Goal: Information Seeking & Learning: Learn about a topic

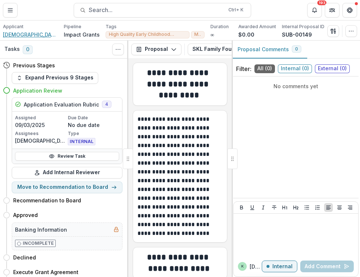
click at [23, 34] on span "Jewish Family Center Service of Minneapolis" at bounding box center [30, 35] width 55 height 8
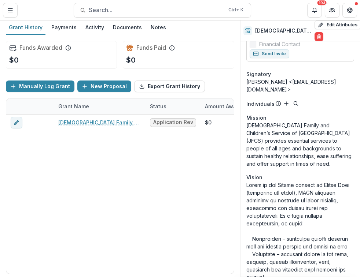
scroll to position [273, 0]
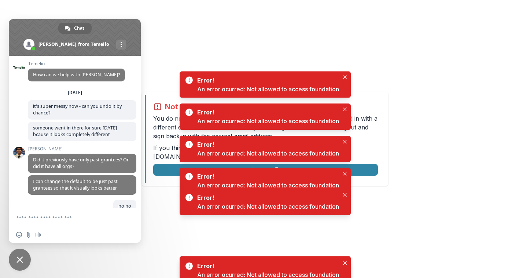
scroll to position [2962, 0]
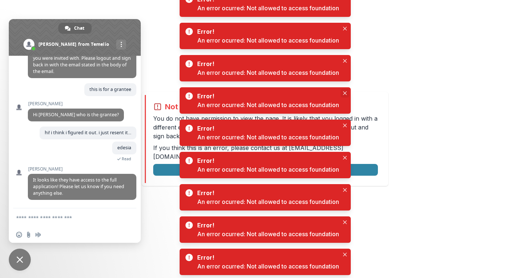
click at [346, 92] on icon "Close" at bounding box center [345, 93] width 4 height 4
drag, startPoint x: 346, startPoint y: 92, endPoint x: 337, endPoint y: 85, distance: 11.0
click at [337, 85] on div "Not allowed to view page You do not have permission to view the page. It is lik…" at bounding box center [265, 139] width 530 height 278
click at [348, 68] on div "Error! An error ocurred: Not allowed to access foundation" at bounding box center [265, 68] width 171 height 26
click at [344, 62] on icon "Close" at bounding box center [345, 61] width 4 height 4
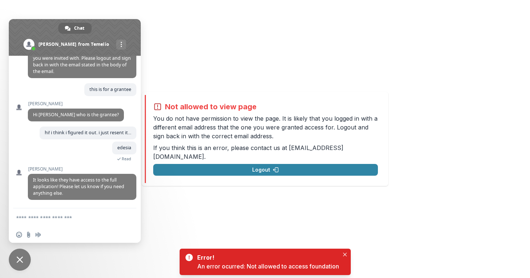
click at [125, 25] on span at bounding box center [75, 37] width 132 height 37
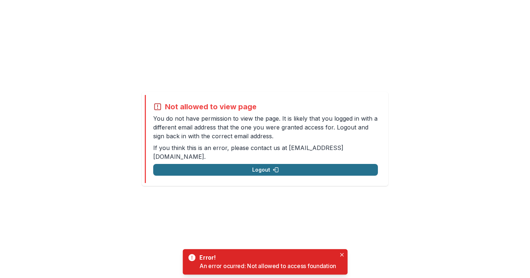
click at [256, 164] on button "Logout" at bounding box center [265, 170] width 225 height 12
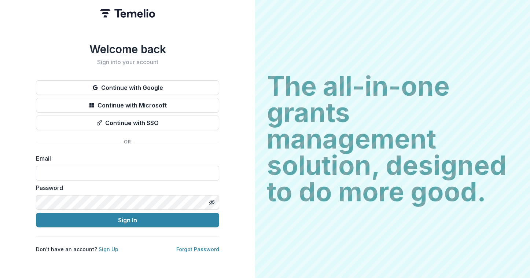
click at [125, 174] on input at bounding box center [127, 173] width 183 height 15
type input "**********"
click at [36, 212] on button "Sign In" at bounding box center [127, 219] width 183 height 15
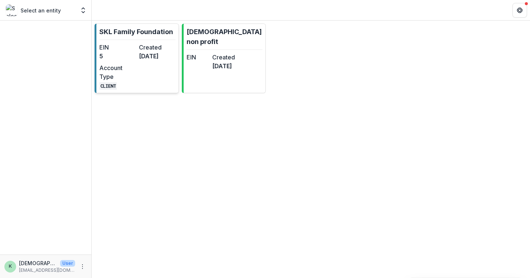
click at [112, 33] on p "SKL Family Foundation" at bounding box center [136, 32] width 74 height 10
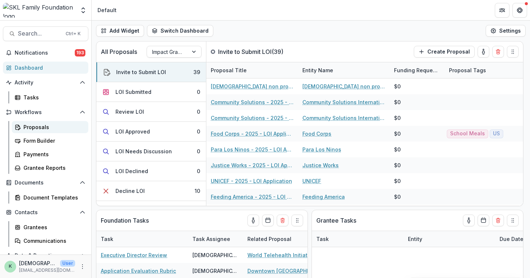
click at [40, 129] on div "Proposals" at bounding box center [52, 127] width 59 height 8
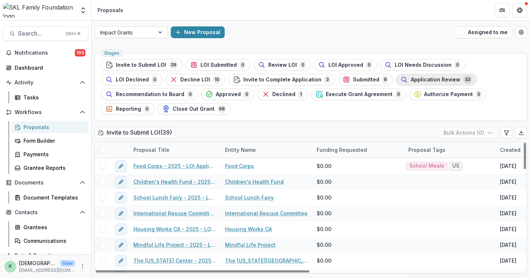
click at [411, 79] on span "Application Review" at bounding box center [435, 80] width 49 height 6
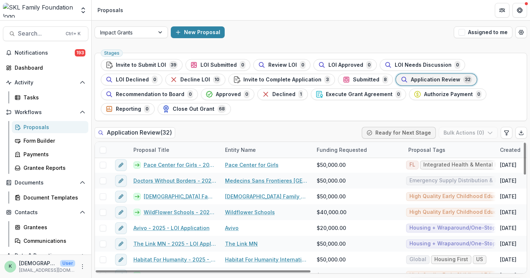
scroll to position [317, 0]
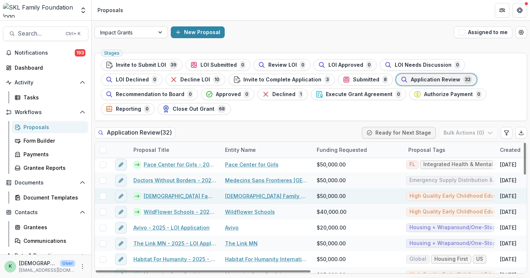
click at [252, 192] on link "[DEMOGRAPHIC_DATA] Family Center Service of [GEOGRAPHIC_DATA]" at bounding box center [266, 196] width 83 height 8
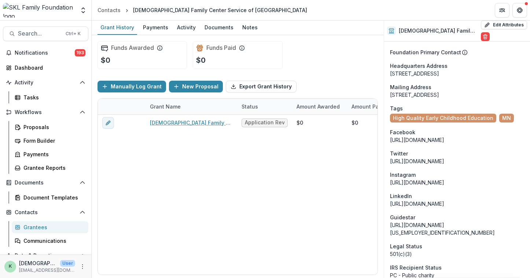
scroll to position [1016, 0]
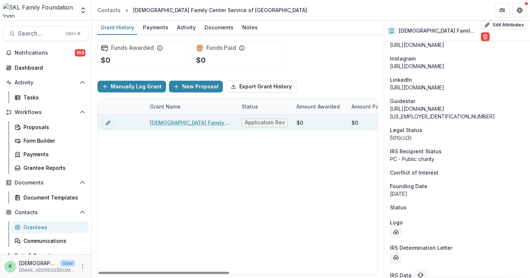
click at [198, 120] on link "[DEMOGRAPHIC_DATA] Family Center Service of [GEOGRAPHIC_DATA] - 2025 - LOI Appl…" at bounding box center [191, 123] width 83 height 8
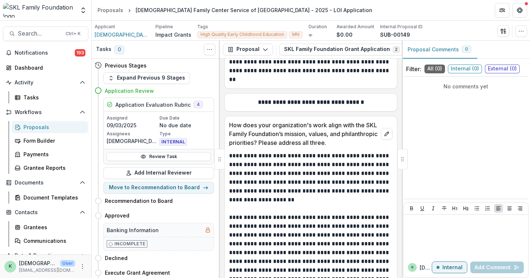
scroll to position [2179, 0]
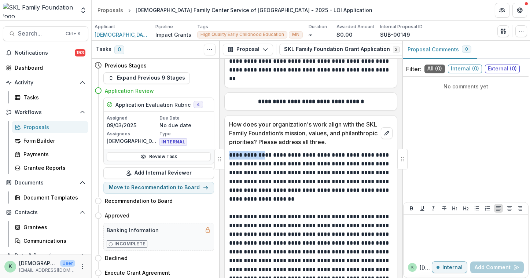
drag, startPoint x: 250, startPoint y: 150, endPoint x: 226, endPoint y: 147, distance: 23.6
copy p "**********"
click at [38, 127] on div "Proposals" at bounding box center [52, 127] width 59 height 8
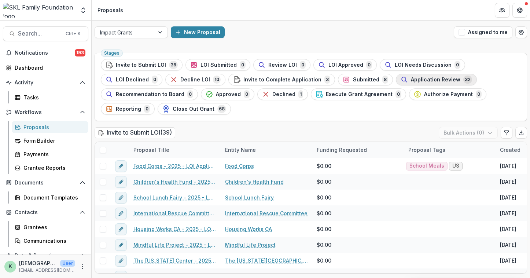
click at [411, 78] on span "Application Review" at bounding box center [435, 80] width 49 height 6
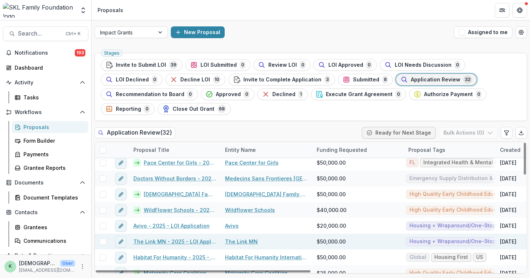
scroll to position [311, 0]
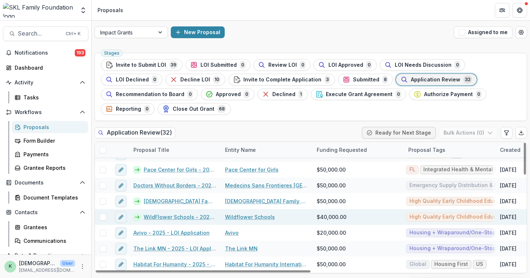
click at [192, 213] on link "WildFlower Schools - 2025 - LOI Application" at bounding box center [180, 217] width 73 height 8
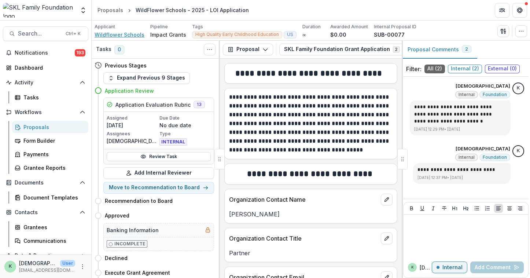
click at [115, 34] on span "Wildflower Schools" at bounding box center [120, 35] width 50 height 8
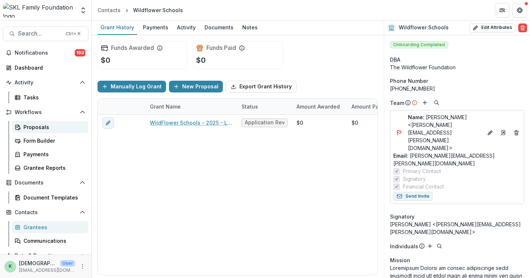
click at [36, 126] on div "Proposals" at bounding box center [52, 127] width 59 height 8
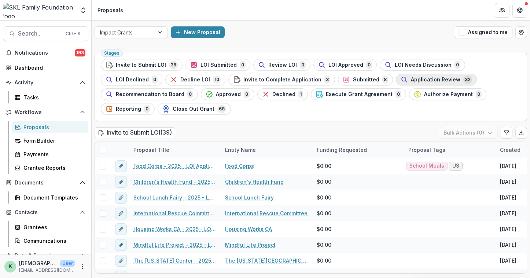
click at [411, 77] on span "Application Review" at bounding box center [435, 80] width 49 height 6
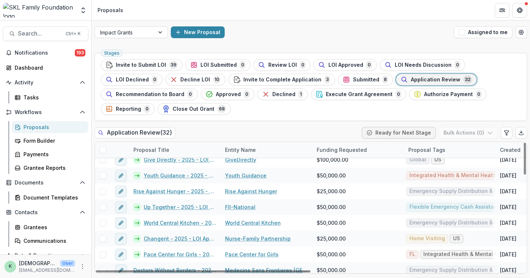
scroll to position [388, 0]
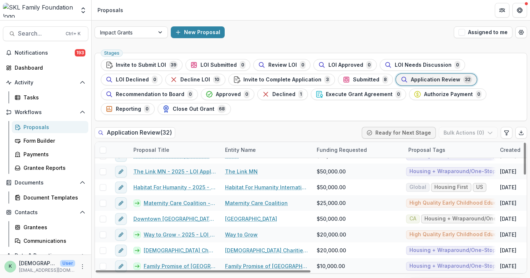
click at [411, 77] on span "Application Review" at bounding box center [435, 80] width 49 height 6
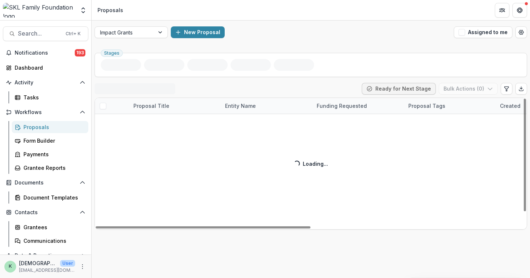
scroll to position [16, 0]
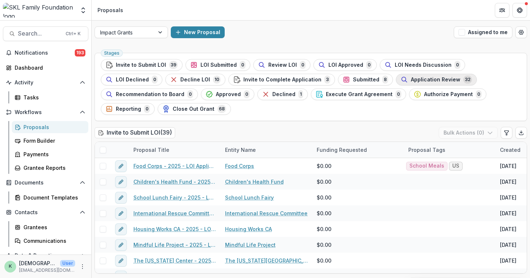
click at [411, 77] on span "Application Review" at bounding box center [435, 80] width 49 height 6
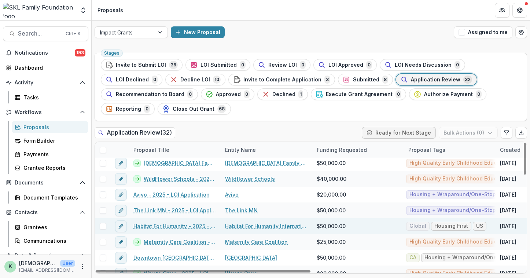
scroll to position [349, 0]
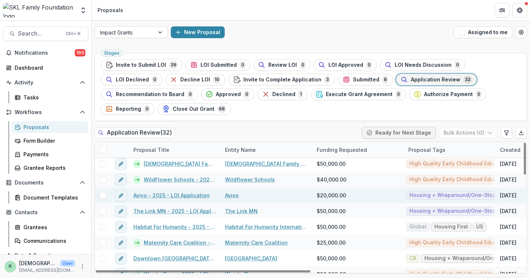
click at [231, 191] on link "Avivo" at bounding box center [232, 195] width 14 height 8
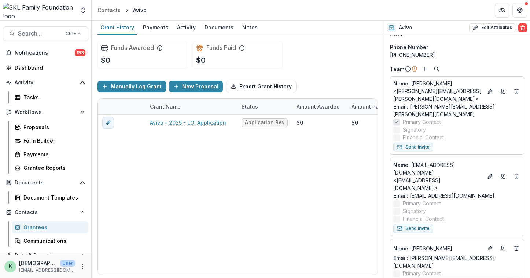
scroll to position [33, 0]
click at [336, 38] on div "Funds Awarded $0 Funds Paid $0" at bounding box center [237, 55] width 280 height 40
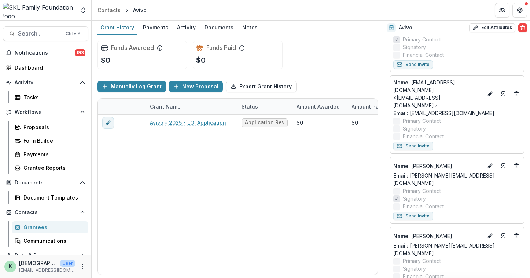
scroll to position [238, 0]
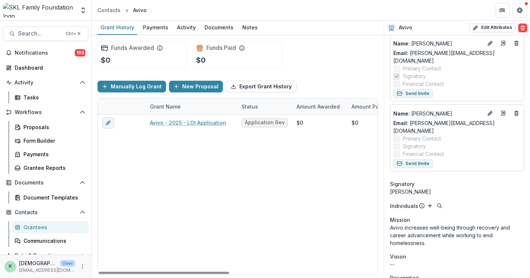
click at [155, 181] on div "Avivo - 2025 - LOI Application Application Review $0 $0 $0 -- -- $20,000 Unrest…" at bounding box center [396, 195] width 597 height 160
click at [38, 132] on link "Proposals" at bounding box center [50, 127] width 77 height 12
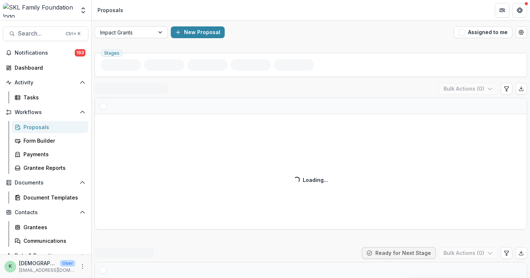
click at [289, 154] on div "Invite to Submit LOI ( ) Bulk Actions ( 0 ) Loading... Loading..." at bounding box center [311, 156] width 432 height 147
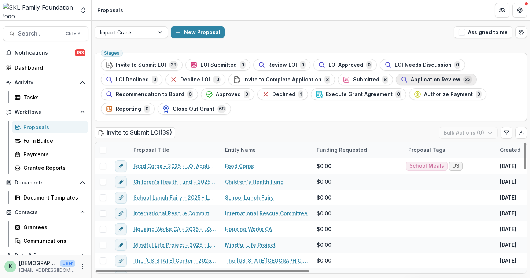
click at [411, 77] on span "Application Review" at bounding box center [435, 80] width 49 height 6
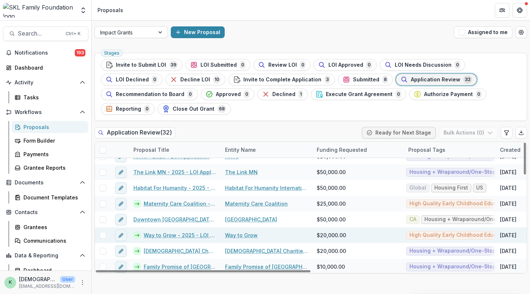
scroll to position [388, 0]
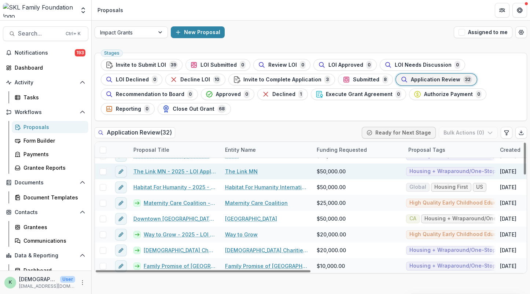
click at [177, 167] on link "The Link MN - 2025 - LOI Application" at bounding box center [174, 171] width 83 height 8
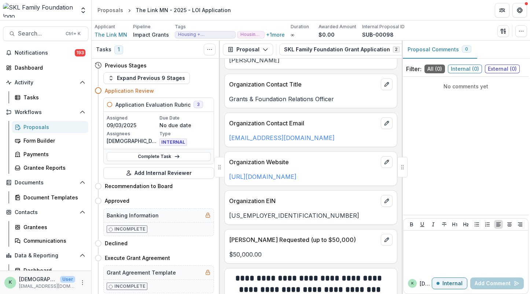
scroll to position [278, 0]
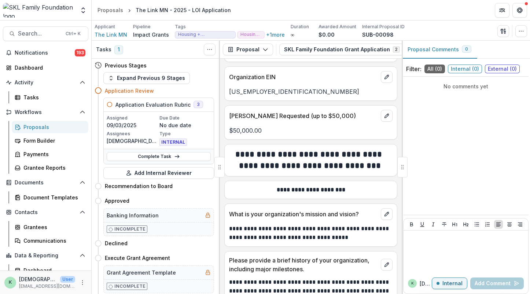
click at [35, 128] on div "Proposals" at bounding box center [52, 127] width 59 height 8
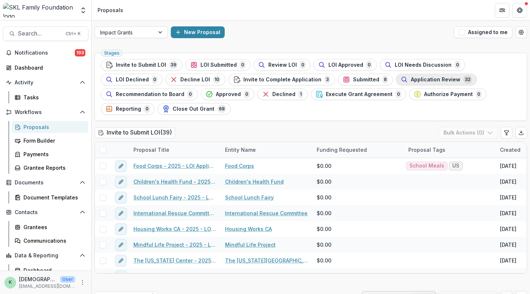
click at [411, 81] on span "Application Review" at bounding box center [435, 80] width 49 height 6
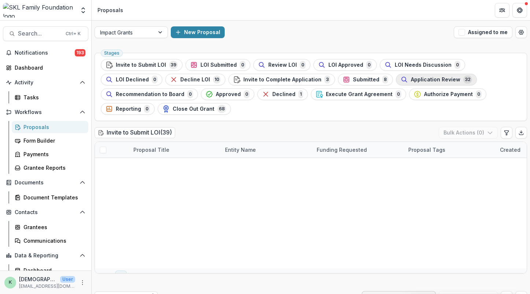
scroll to position [316, 0]
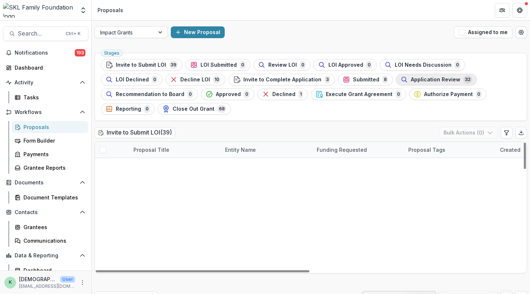
click at [411, 79] on span "Application Review" at bounding box center [435, 80] width 49 height 6
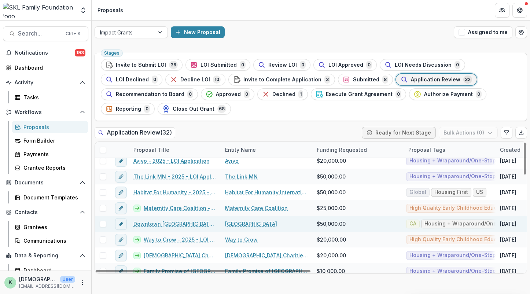
scroll to position [388, 0]
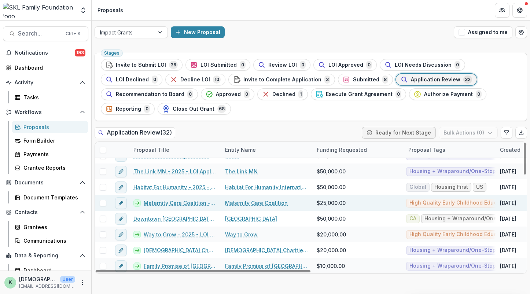
click at [172, 199] on link "Maternity Care Coalition - 2025 - LOI Application" at bounding box center [180, 203] width 73 height 8
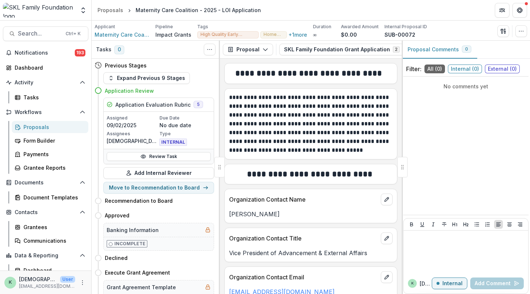
click at [31, 127] on div "Proposals" at bounding box center [52, 127] width 59 height 8
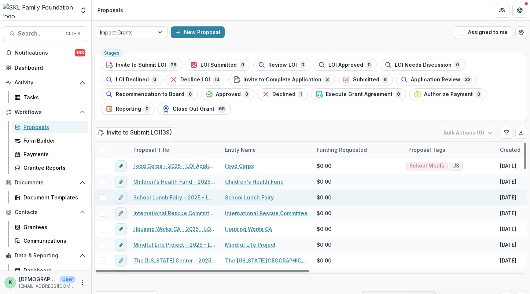
scroll to position [50, 0]
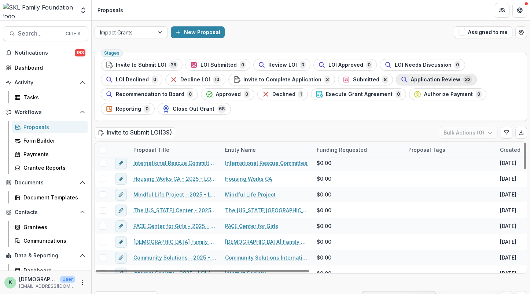
click at [411, 80] on span "Application Review" at bounding box center [435, 80] width 49 height 6
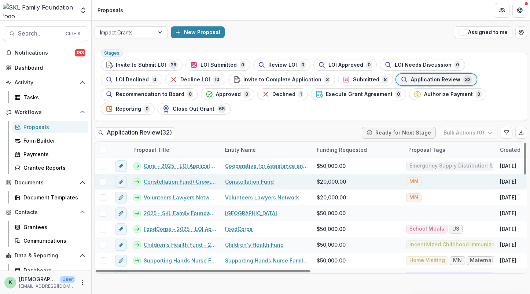
click at [229, 174] on div "Constellation Fund" at bounding box center [267, 182] width 92 height 16
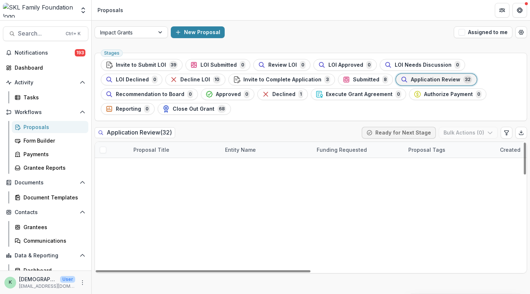
scroll to position [388, 0]
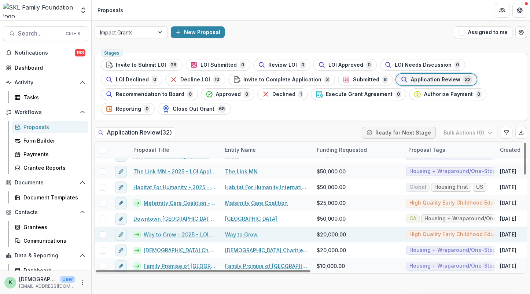
click at [192, 230] on link "Way to Grow - 2025 - LOI Application" at bounding box center [180, 234] width 73 height 8
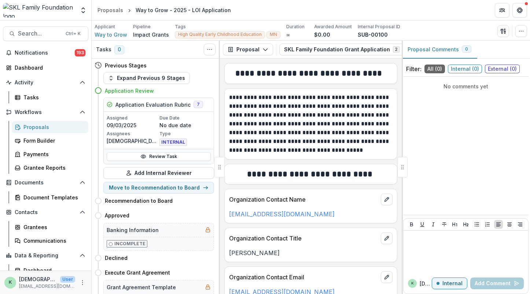
click at [347, 145] on p "**********" at bounding box center [310, 124] width 162 height 62
click at [109, 34] on span "Way to Grow" at bounding box center [111, 35] width 33 height 8
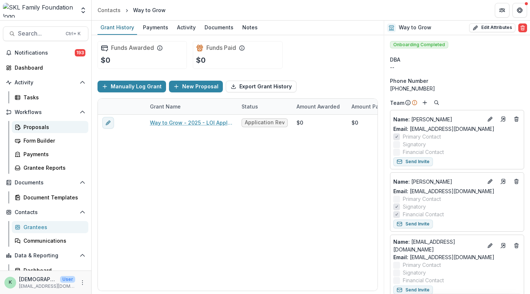
click at [33, 127] on div "Proposals" at bounding box center [52, 127] width 59 height 8
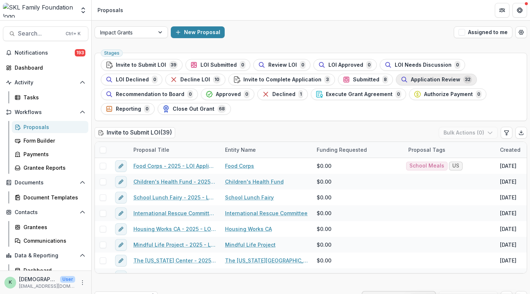
click at [411, 77] on span "Application Review" at bounding box center [435, 80] width 49 height 6
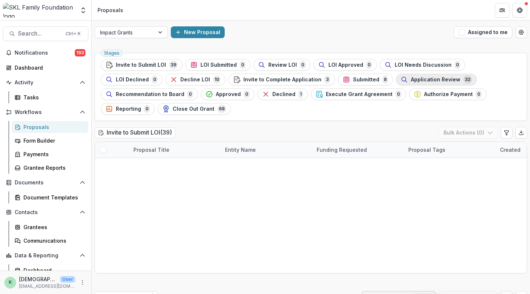
click at [411, 81] on span "Application Review" at bounding box center [435, 80] width 49 height 6
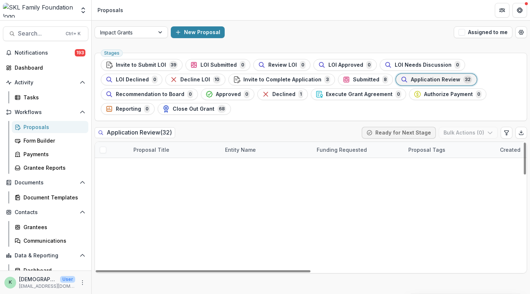
scroll to position [388, 0]
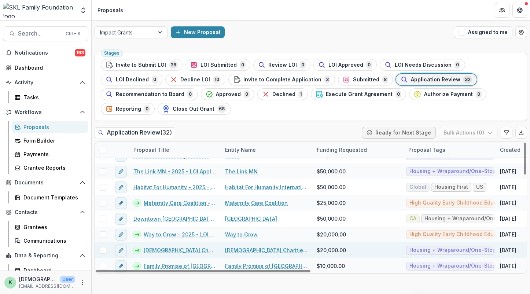
click at [177, 246] on link "[DEMOGRAPHIC_DATA] Charities [GEOGRAPHIC_DATA]/Affordable Housing Solutions - 2…" at bounding box center [180, 250] width 73 height 8
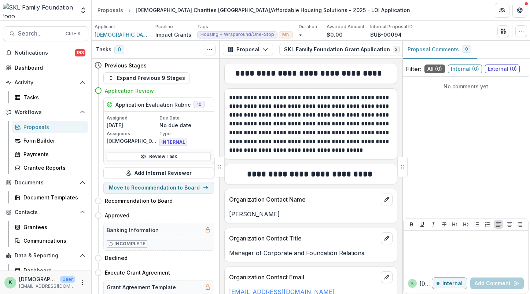
scroll to position [62, 0]
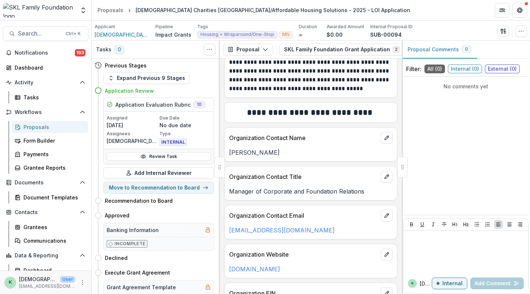
click at [350, 123] on div "**********" at bounding box center [311, 176] width 182 height 235
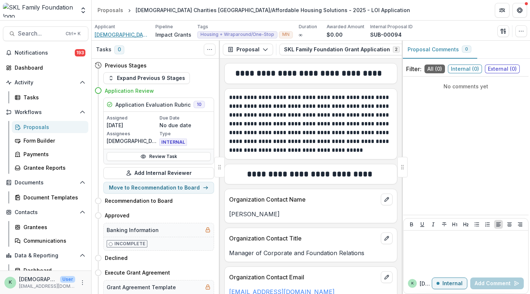
click at [131, 33] on span "[DEMOGRAPHIC_DATA] Charities of the Archdiocese of [GEOGRAPHIC_DATA][PERSON_NAM…" at bounding box center [122, 35] width 55 height 8
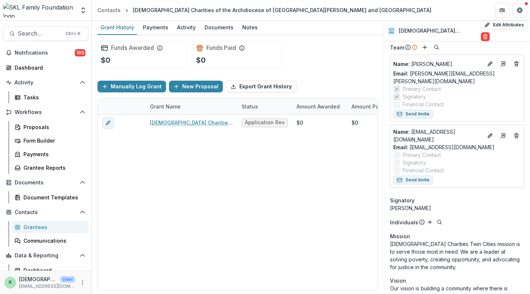
scroll to position [57, 0]
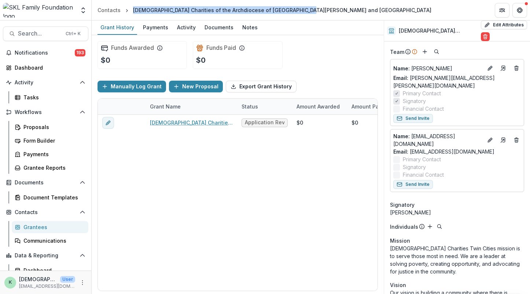
drag, startPoint x: 295, startPoint y: 13, endPoint x: 129, endPoint y: 7, distance: 166.8
click at [129, 7] on header "Contacts [DEMOGRAPHIC_DATA] Charities of the Archdiocese of [GEOGRAPHIC_DATA][P…" at bounding box center [311, 10] width 438 height 20
copy div "[DEMOGRAPHIC_DATA] Charities of the Archdiocese of [GEOGRAPHIC_DATA][PERSON_NAM…"
click at [39, 130] on div "Proposals" at bounding box center [52, 127] width 59 height 8
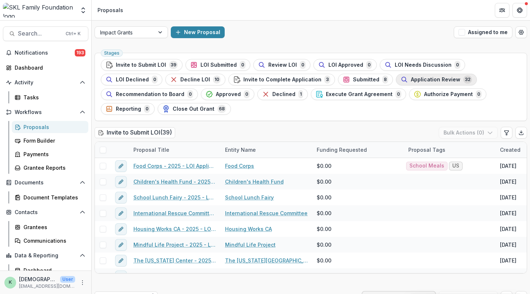
click at [411, 82] on span "Application Review" at bounding box center [435, 80] width 49 height 6
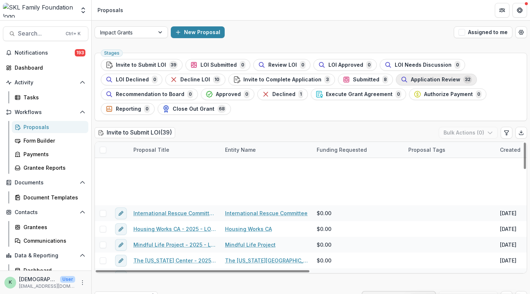
click at [411, 79] on span "Application Review" at bounding box center [435, 80] width 49 height 6
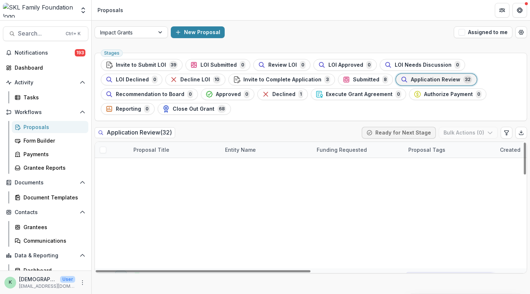
scroll to position [388, 0]
